Goal: Check status: Check status

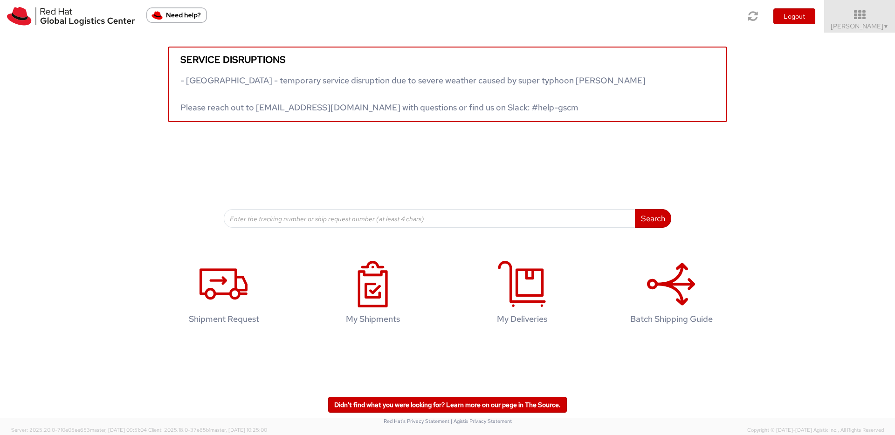
click at [778, 70] on div "Service disruptions - South East Asia - temporary service disruption due to sev…" at bounding box center [447, 77] width 895 height 89
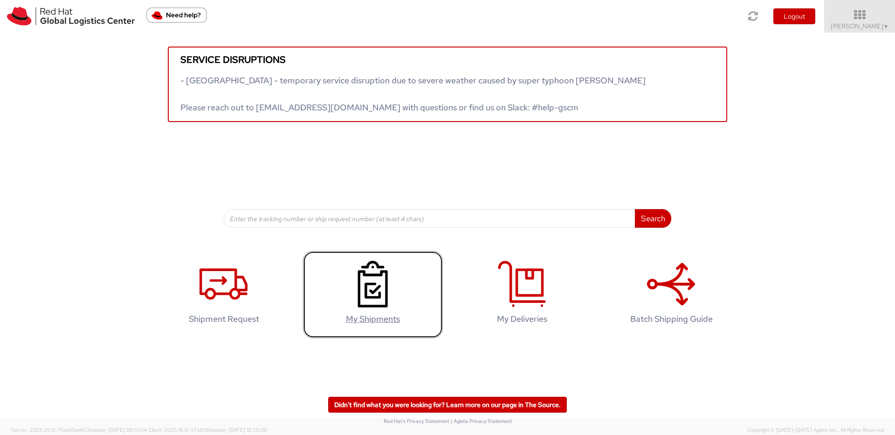
click at [386, 280] on use at bounding box center [373, 284] width 30 height 47
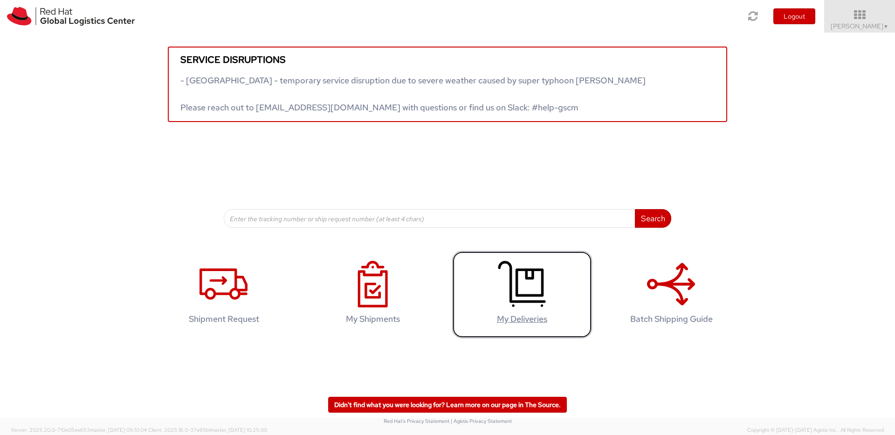
click at [495, 270] on link "My Deliveries" at bounding box center [522, 294] width 140 height 87
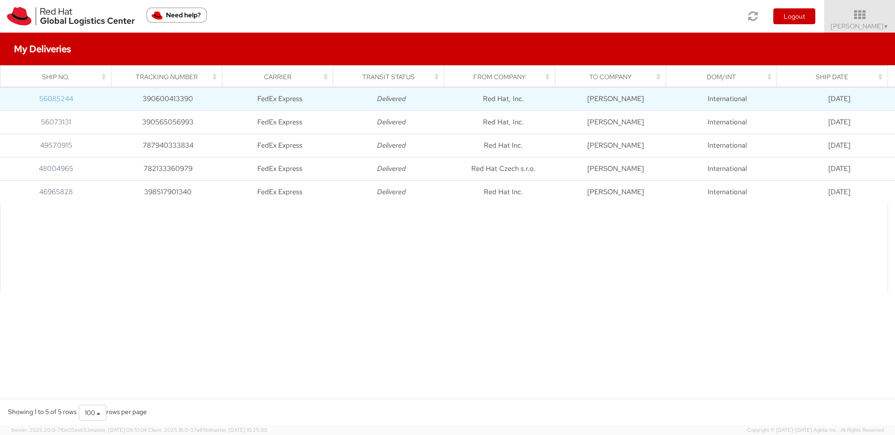
click at [48, 99] on link "56085244" at bounding box center [56, 98] width 34 height 9
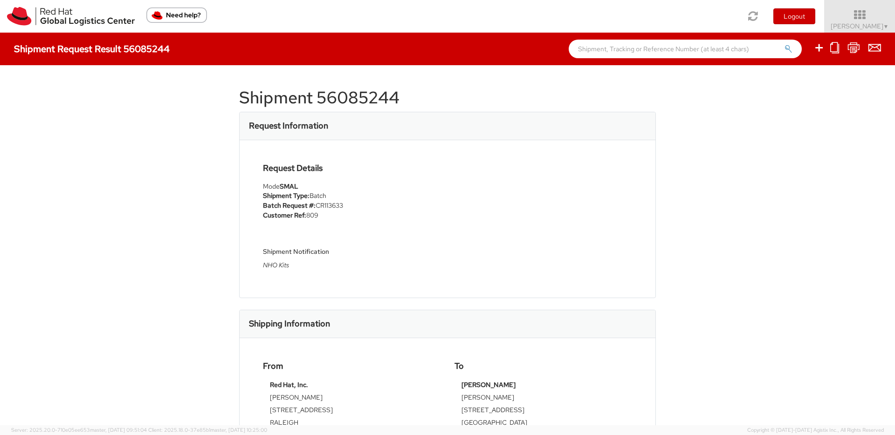
scroll to position [112, 0]
